Goal: Use online tool/utility: Utilize a website feature to perform a specific function

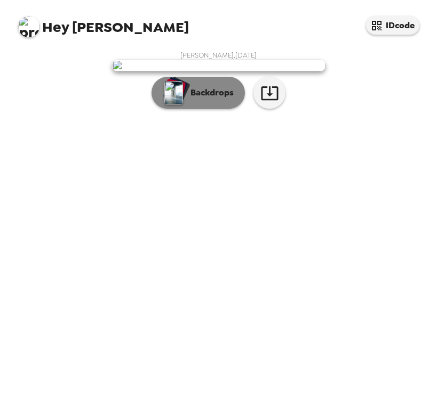
click at [190, 109] on button "Backdrops" at bounding box center [197, 93] width 93 height 32
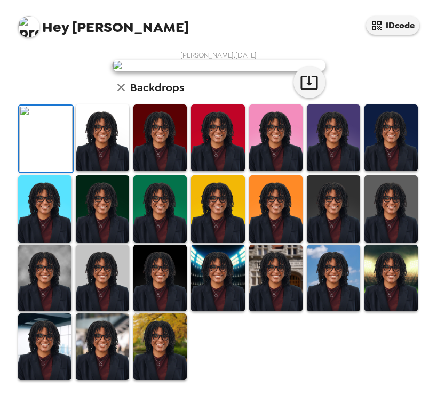
scroll to position [210, 0]
click at [38, 306] on img at bounding box center [44, 278] width 53 height 67
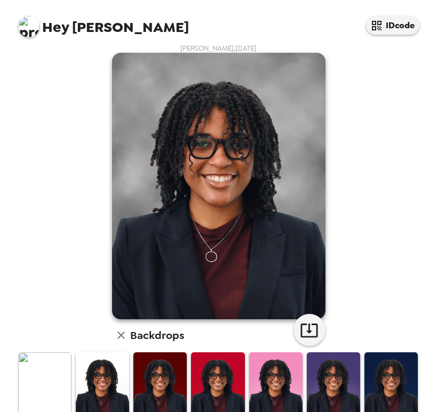
scroll to position [5, 0]
